Goal: Transaction & Acquisition: Purchase product/service

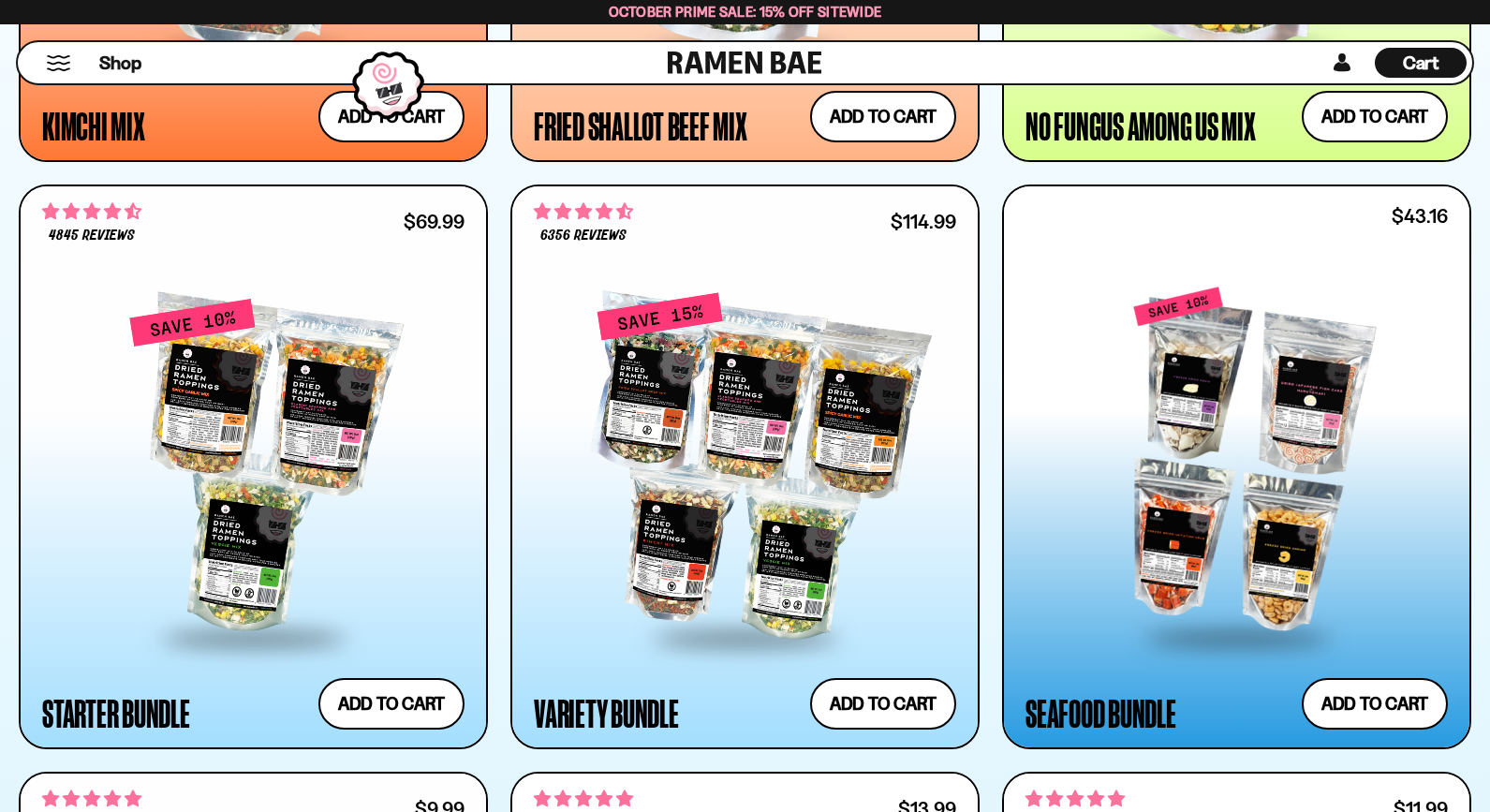
scroll to position [2153, 0]
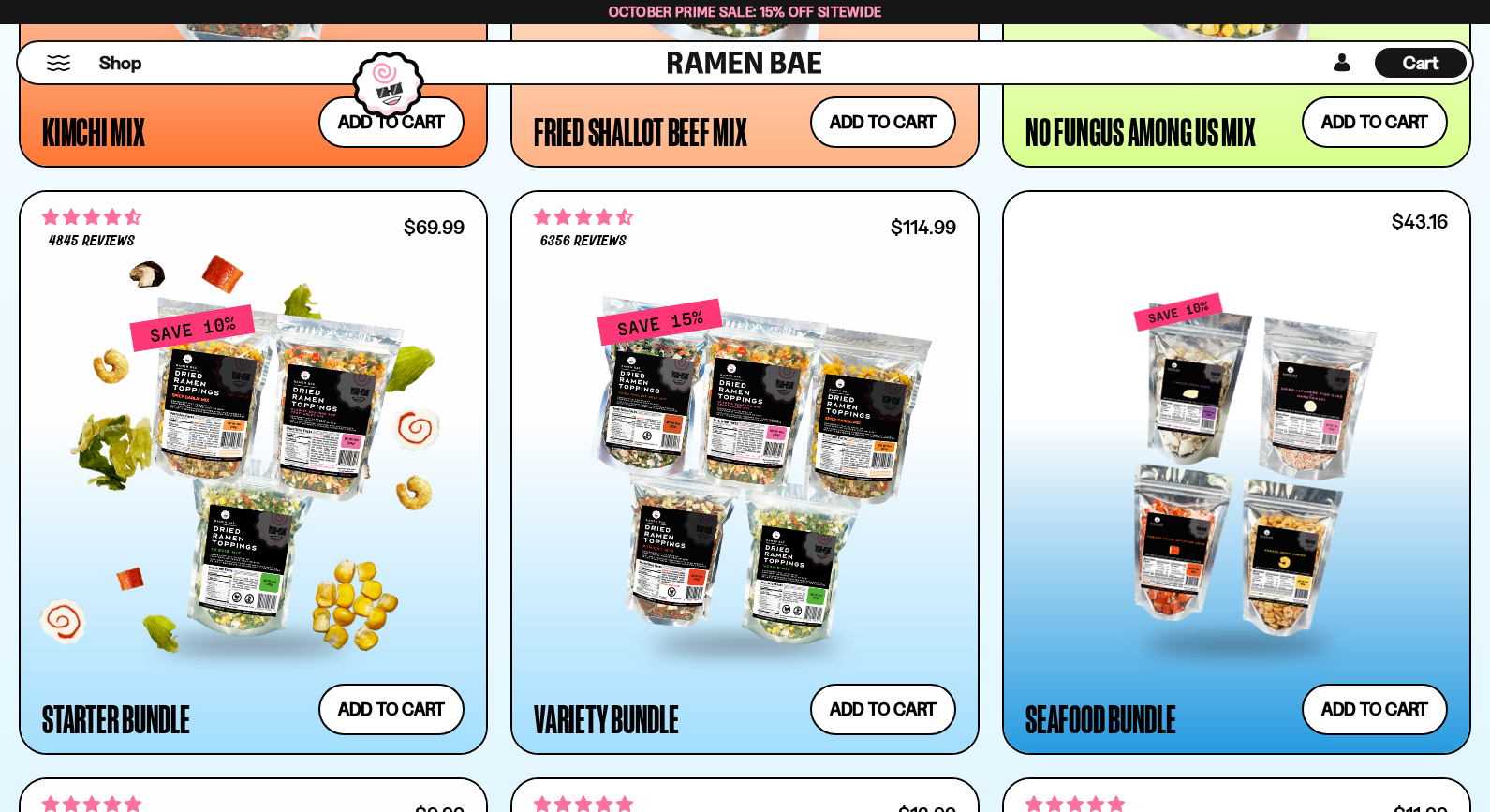
click at [218, 589] on div at bounding box center [253, 472] width 423 height 338
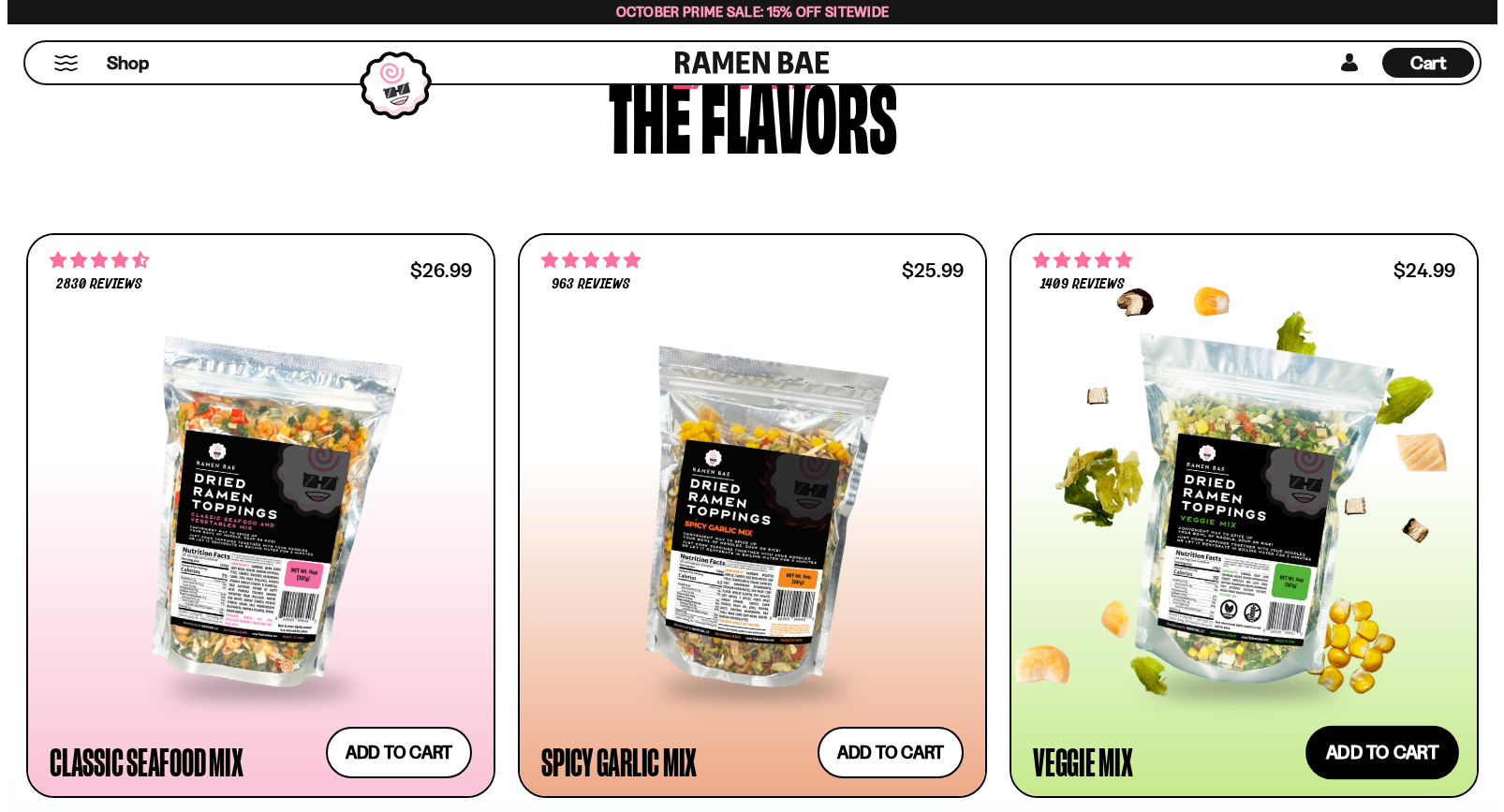
scroll to position [1030, 0]
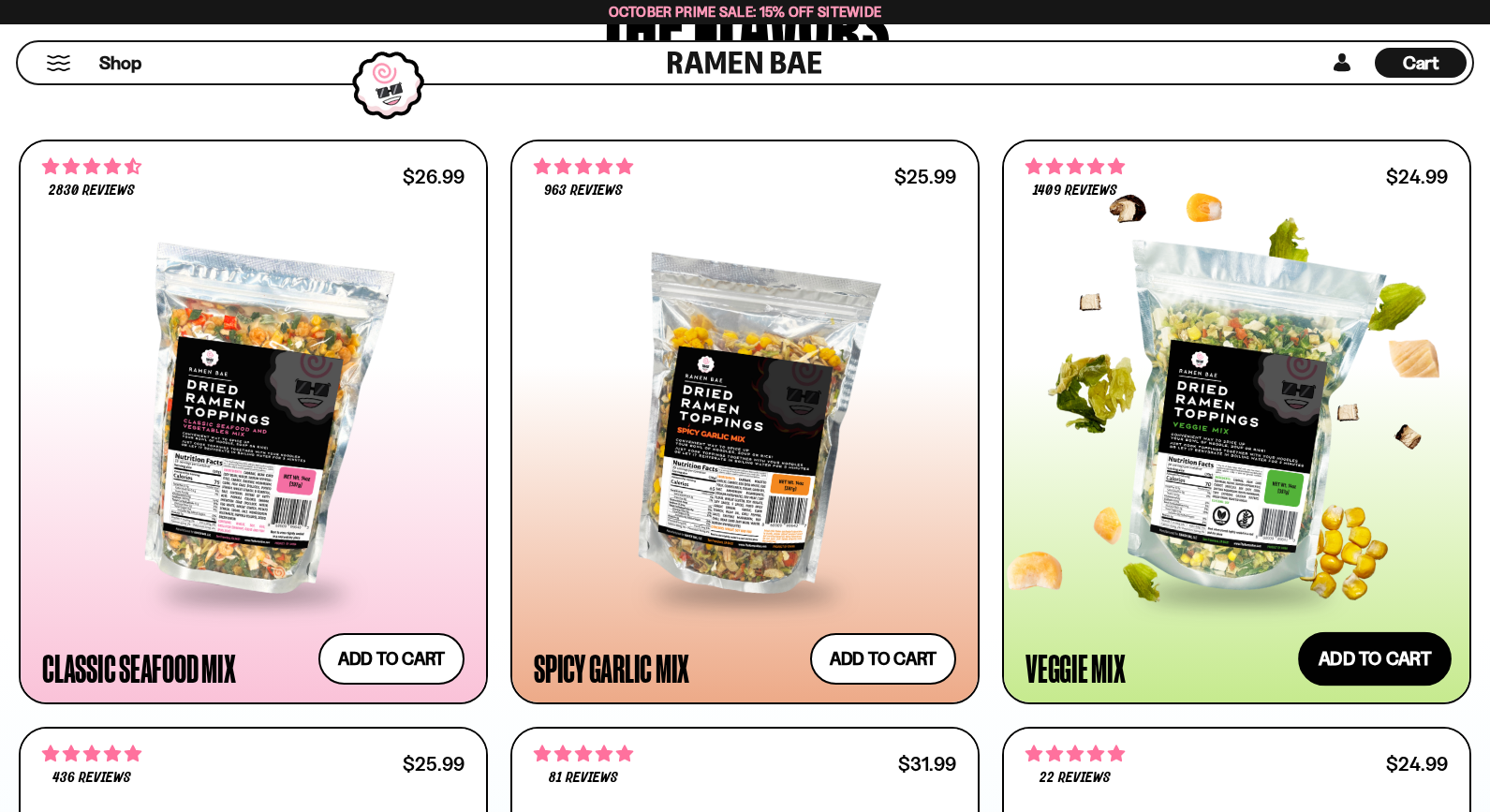
click at [1392, 671] on button "Add to cart Add ― Regular price $24.99 Regular price Sale price $24.99 Unit pri…" at bounding box center [1374, 660] width 153 height 54
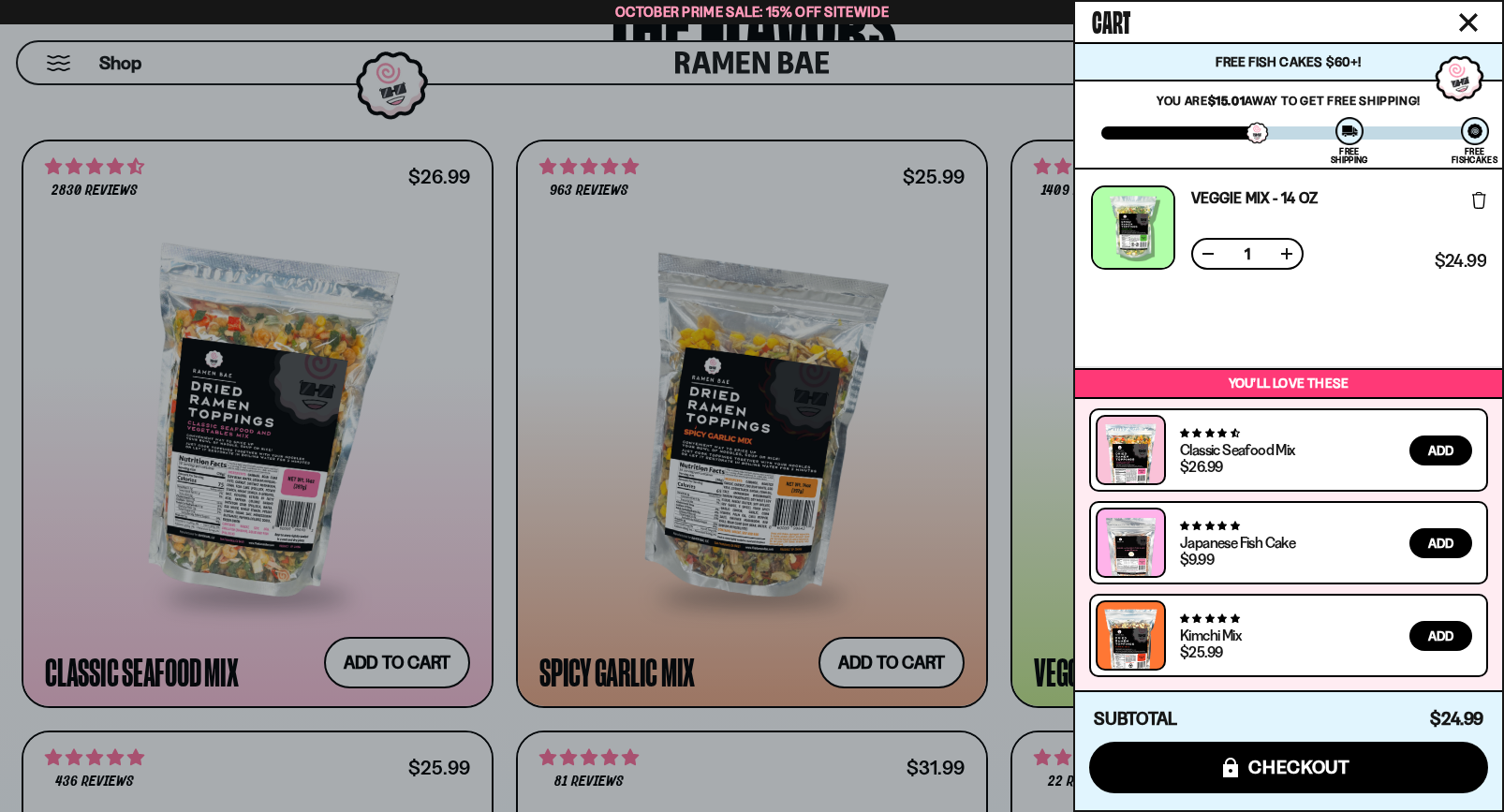
click at [891, 652] on div at bounding box center [752, 406] width 1504 height 812
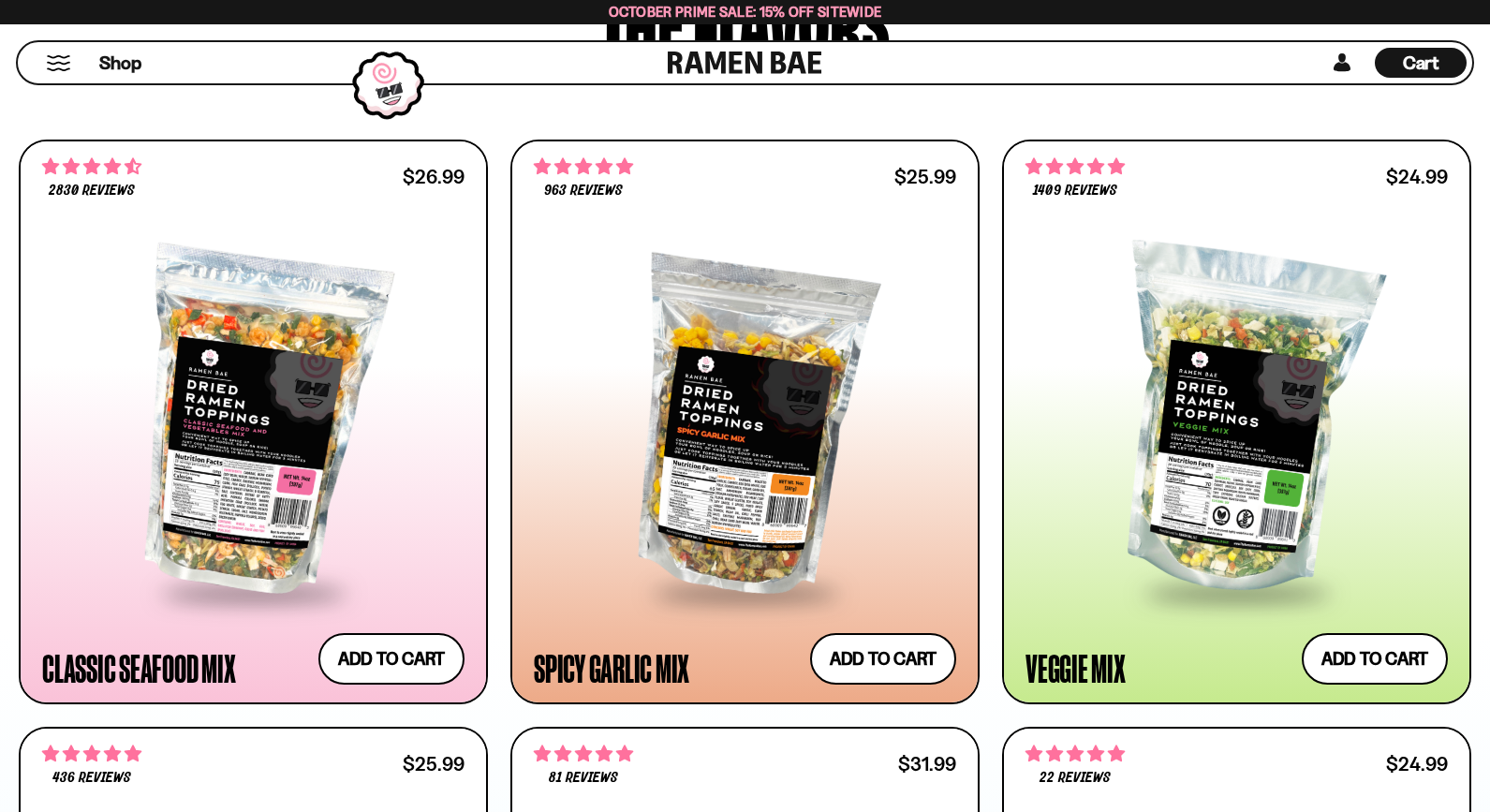
click at [1416, 55] on span "Cart" at bounding box center [1421, 62] width 37 height 22
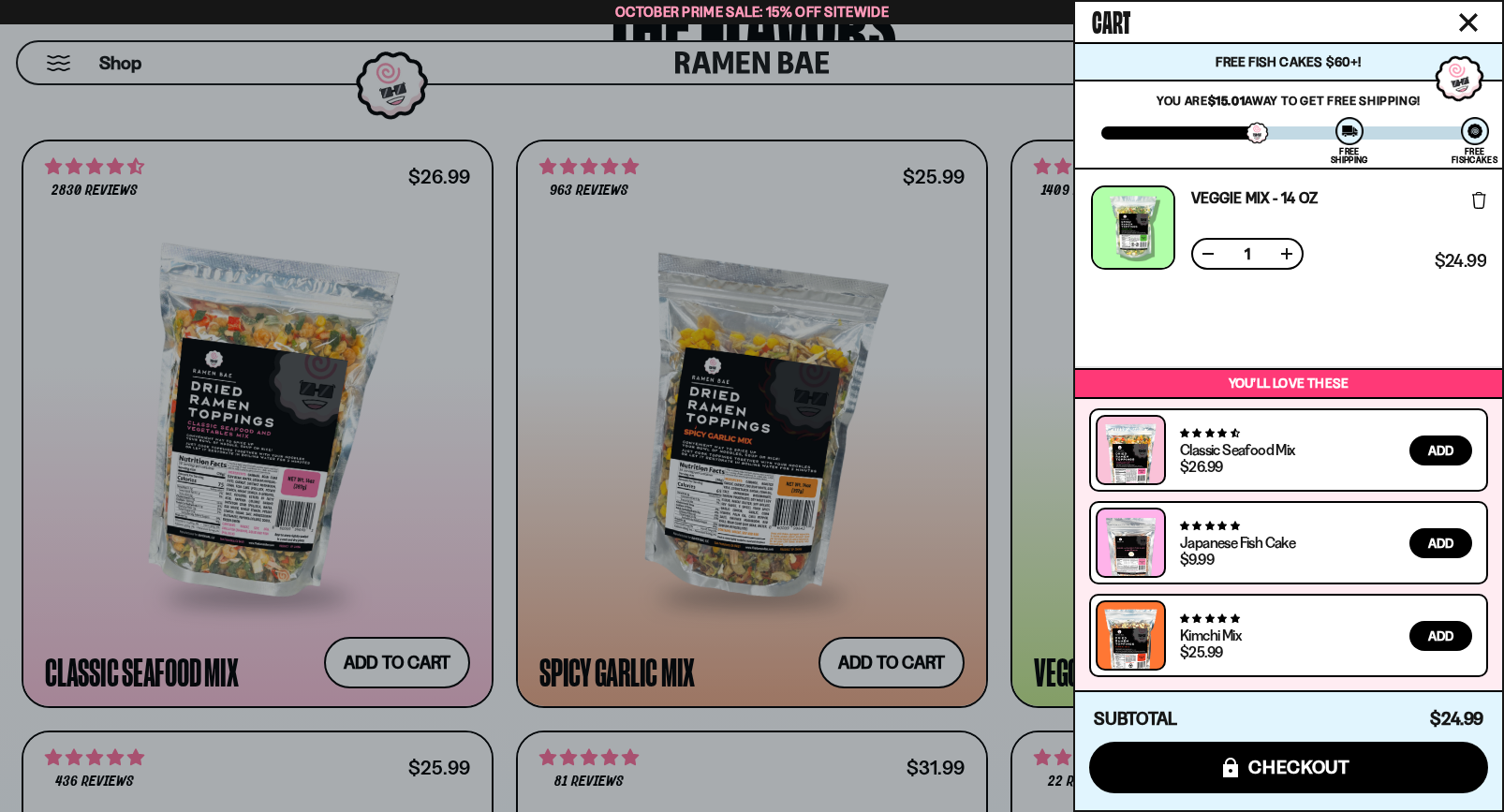
click at [740, 634] on div at bounding box center [752, 406] width 1504 height 812
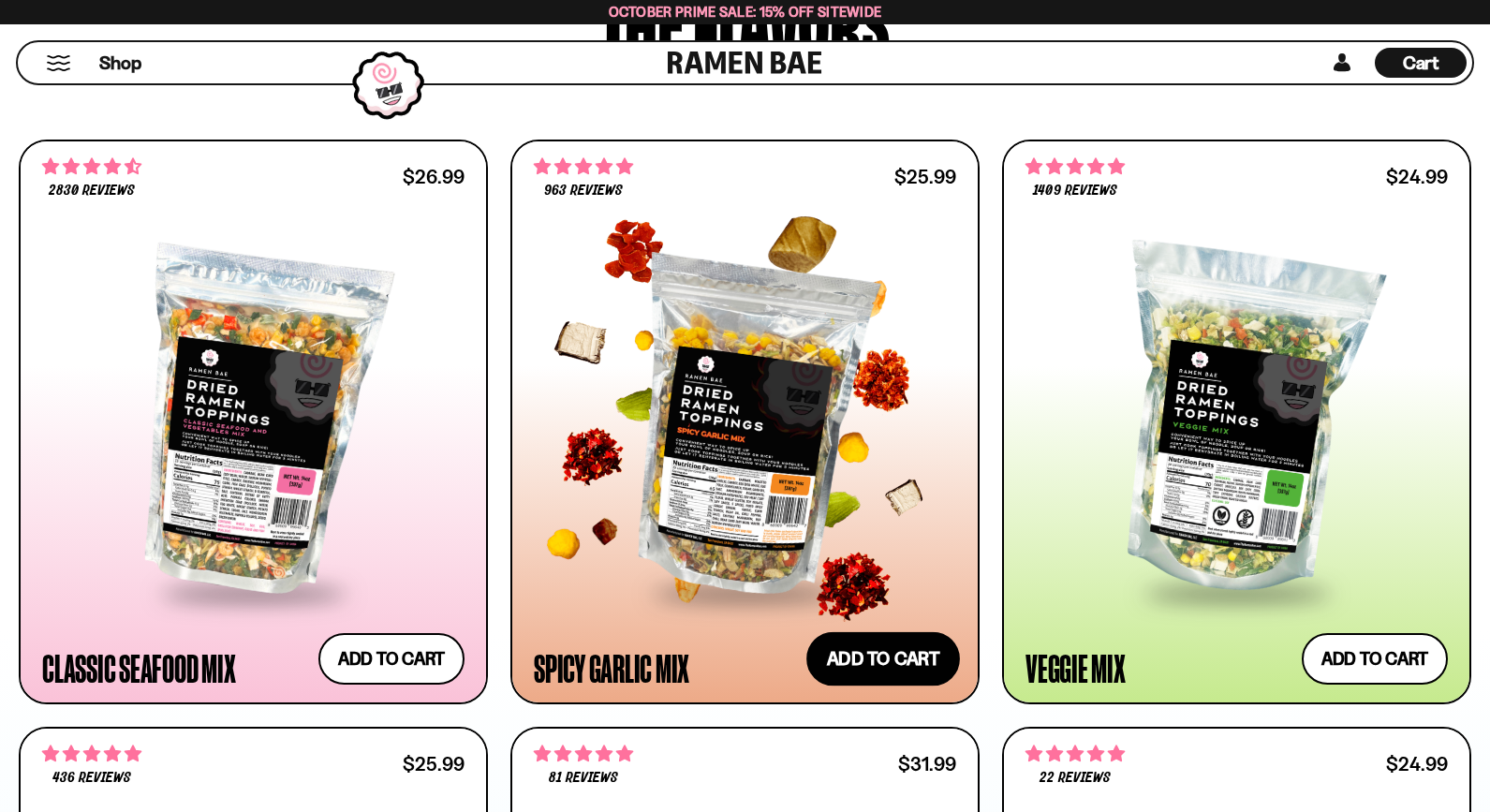
click at [869, 662] on button "Add to cart Add ― Regular price $25.99 Regular price Sale price $25.99 Unit pri…" at bounding box center [883, 660] width 153 height 54
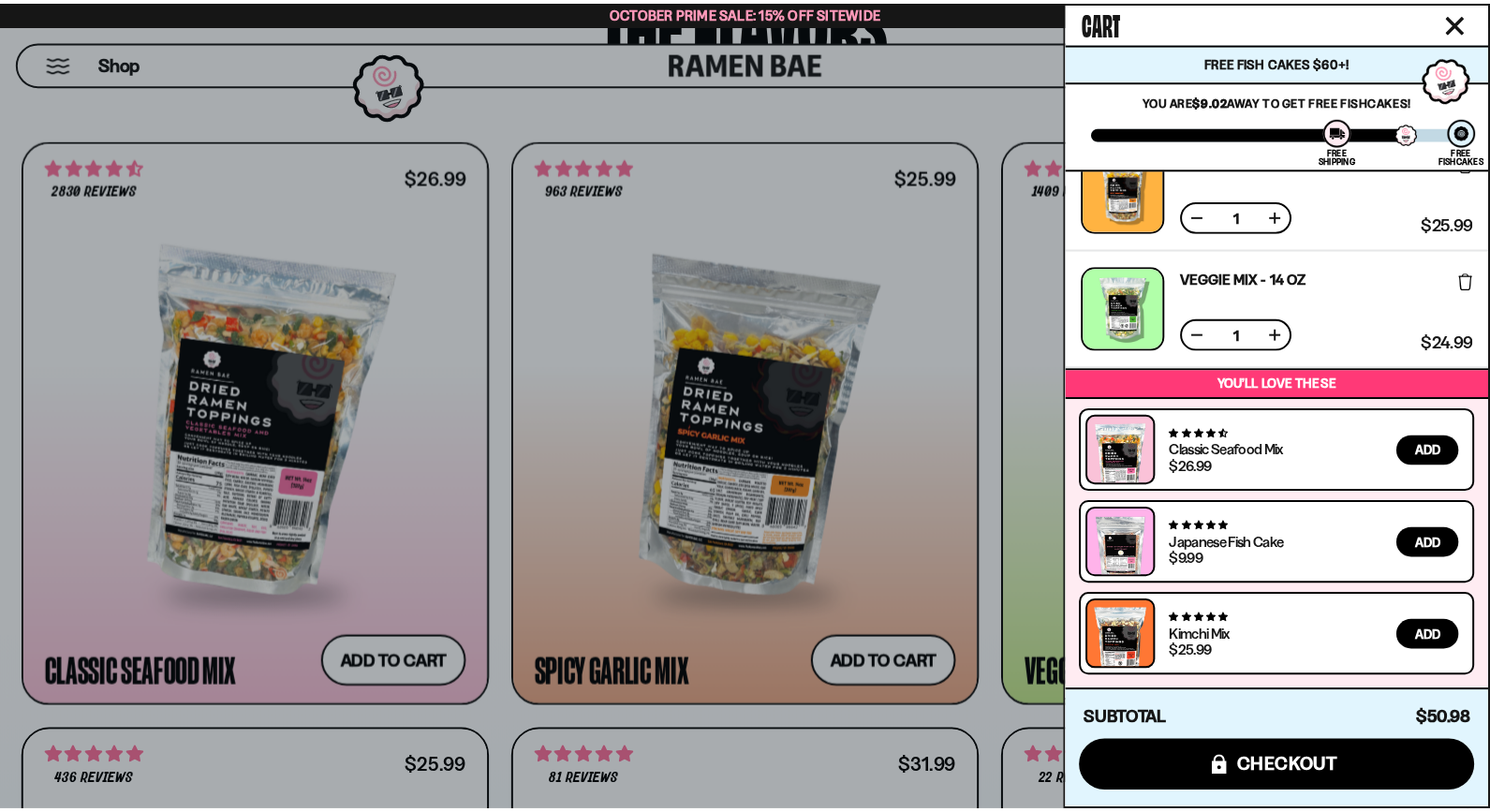
scroll to position [0, 0]
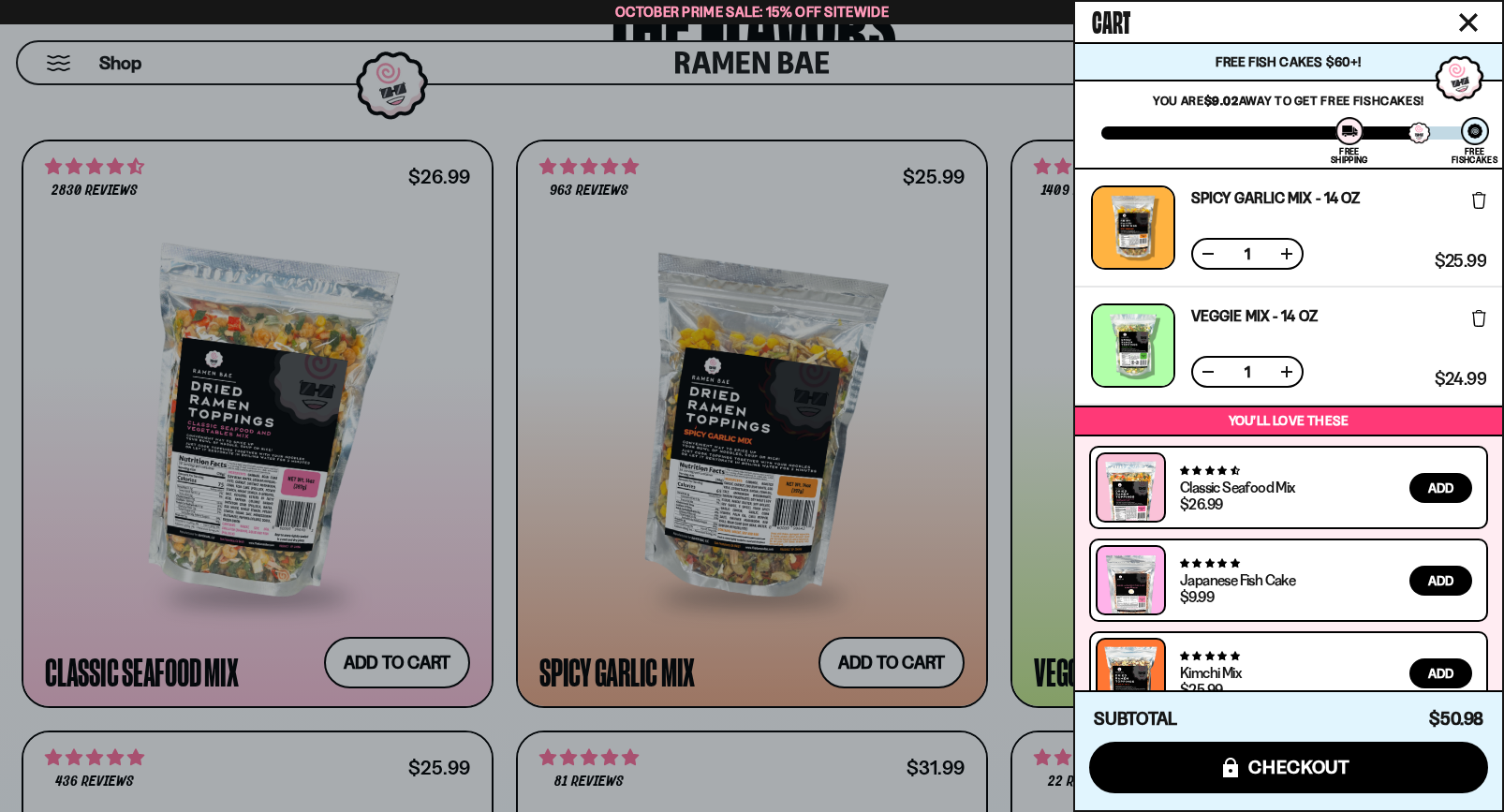
click at [1469, 16] on icon "Close cart" at bounding box center [1468, 21] width 18 height 18
